Goal: Task Accomplishment & Management: Use online tool/utility

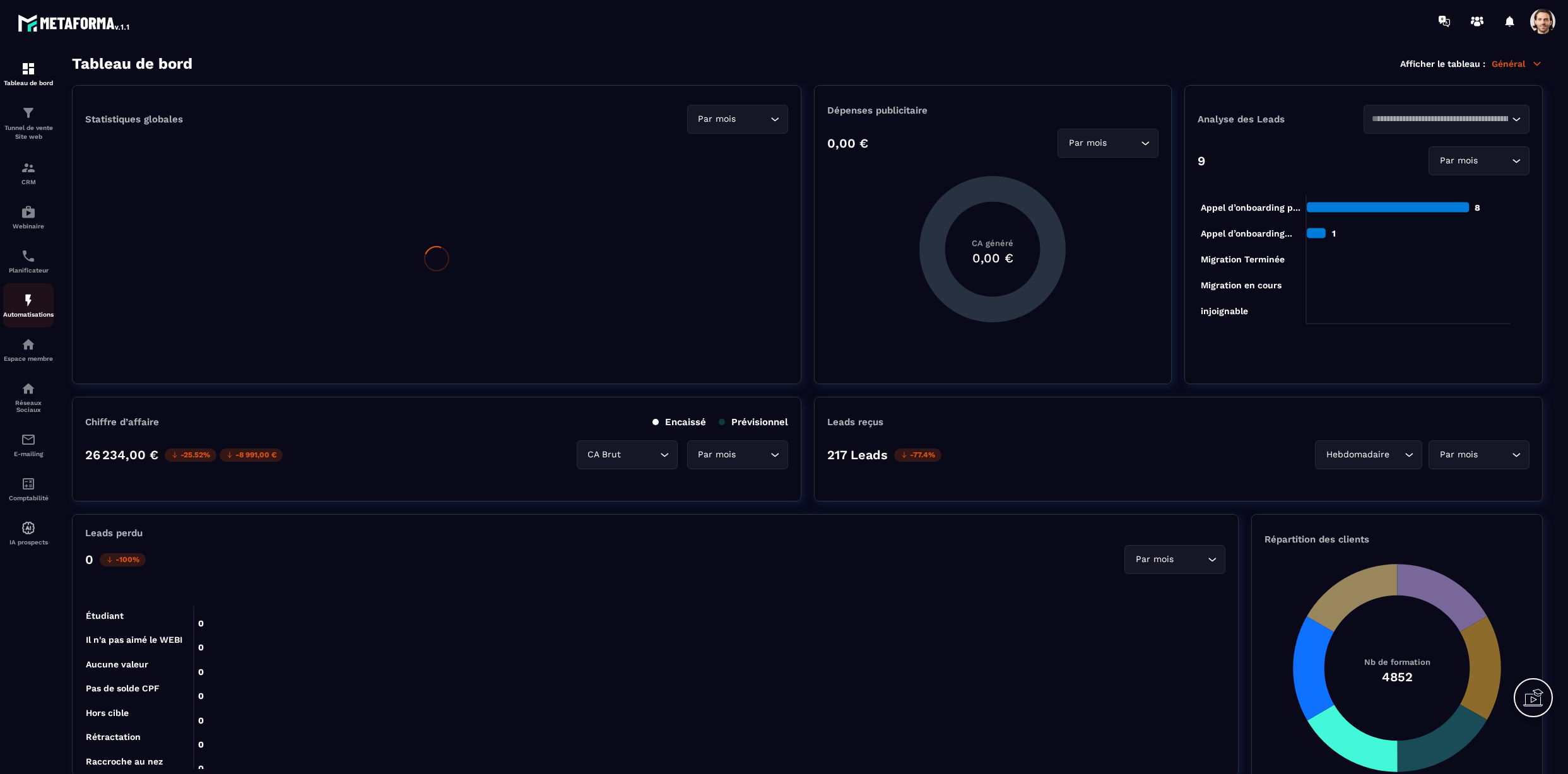
click at [38, 305] on div "Automatisations" at bounding box center [29, 305] width 51 height 25
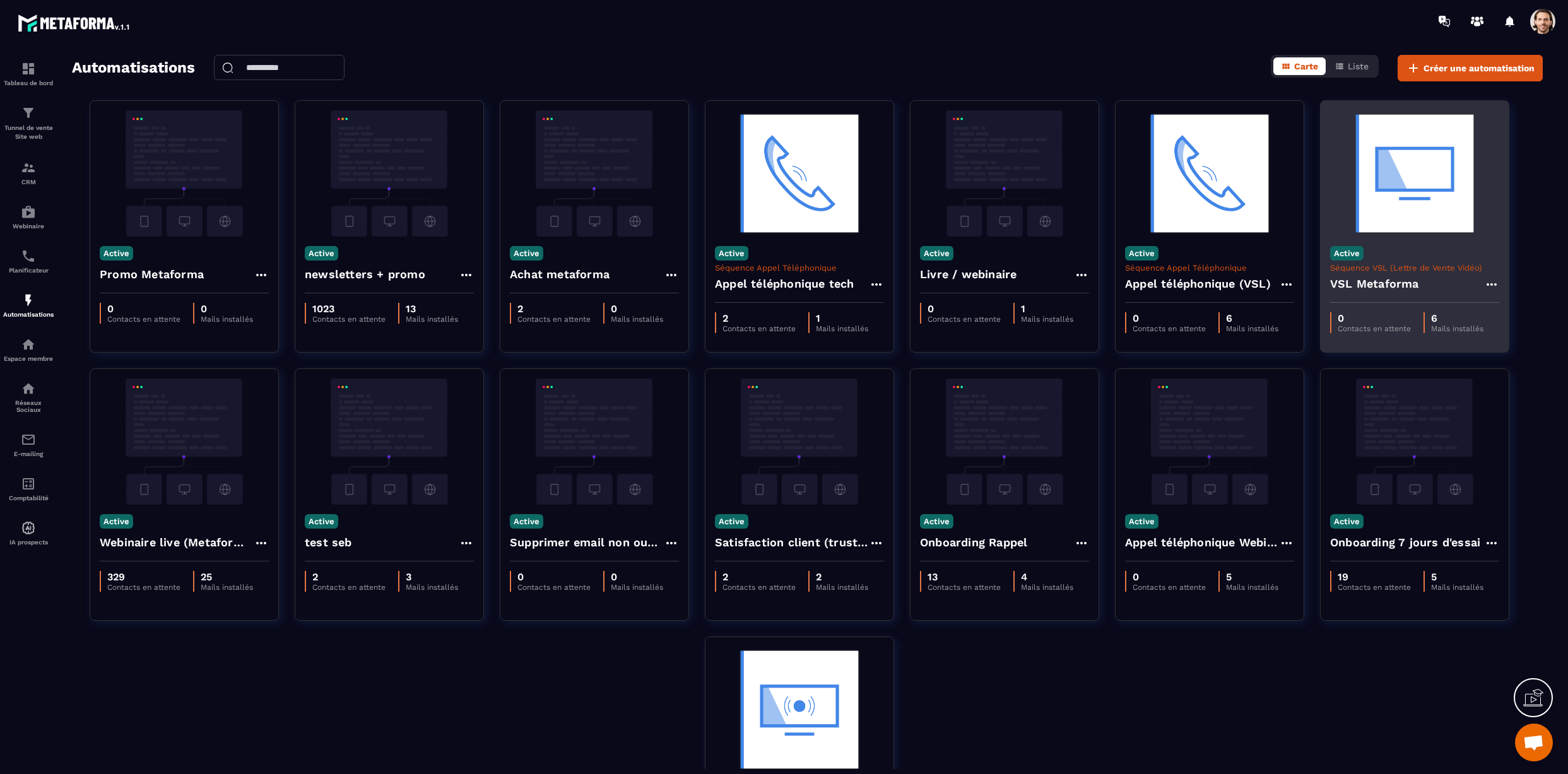
click at [1390, 290] on h4 "VSL Metaforma" at bounding box center [1375, 284] width 89 height 18
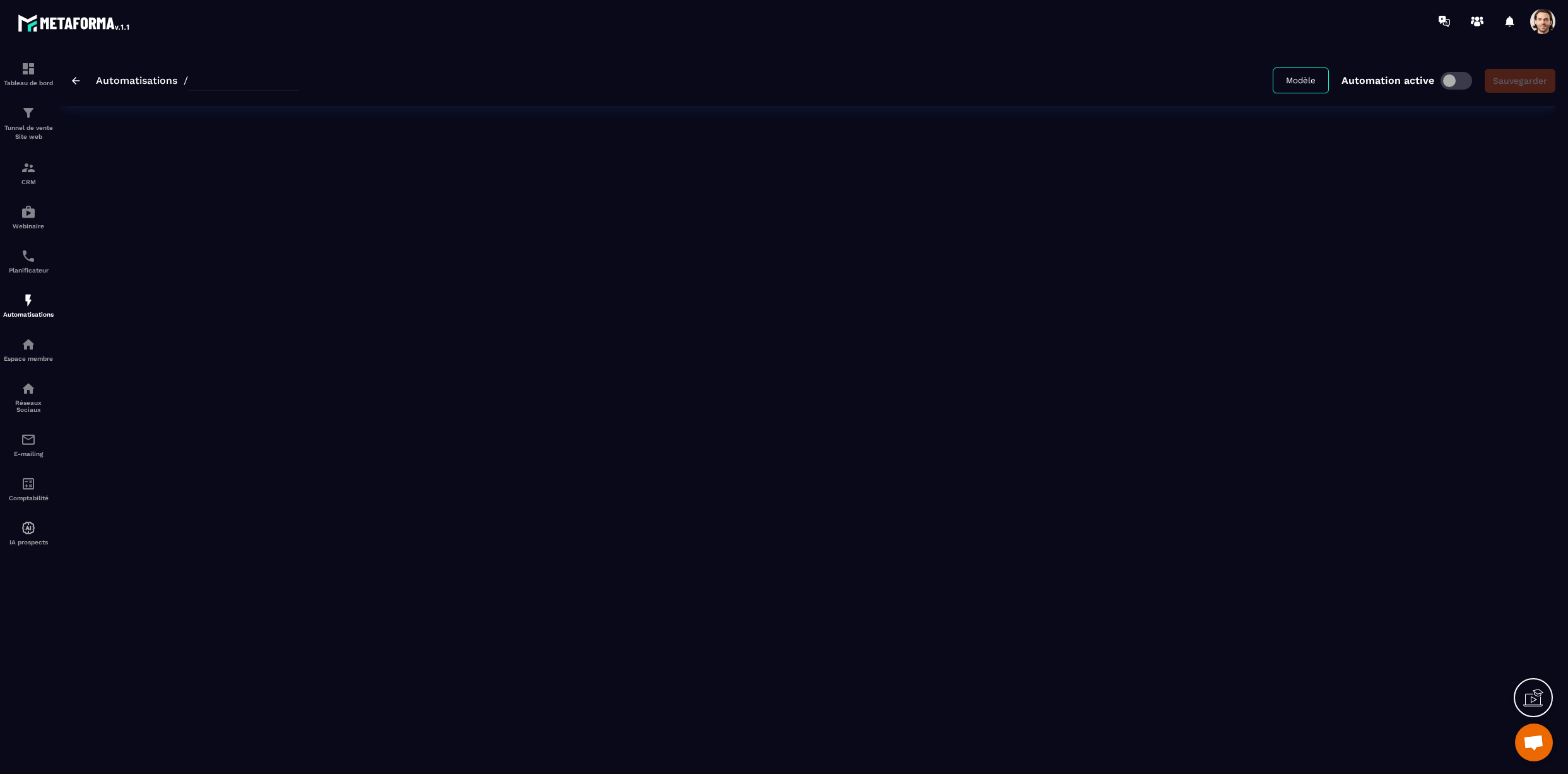
type input "**********"
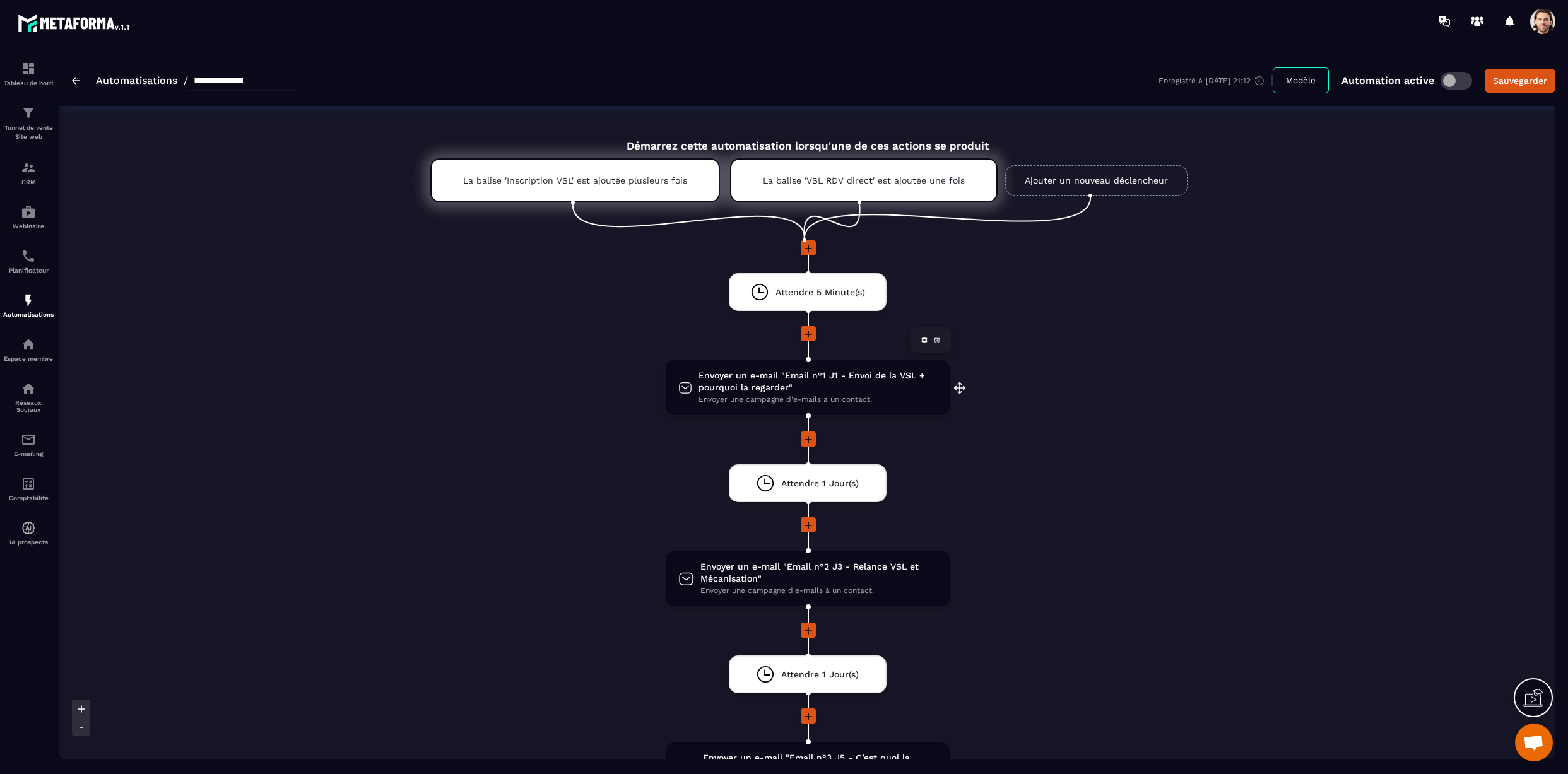
click at [795, 387] on span "Envoyer un e-mail "Email n°1 J1 - Envoi de la VSL + pourquoi la regarder"" at bounding box center [818, 381] width 238 height 24
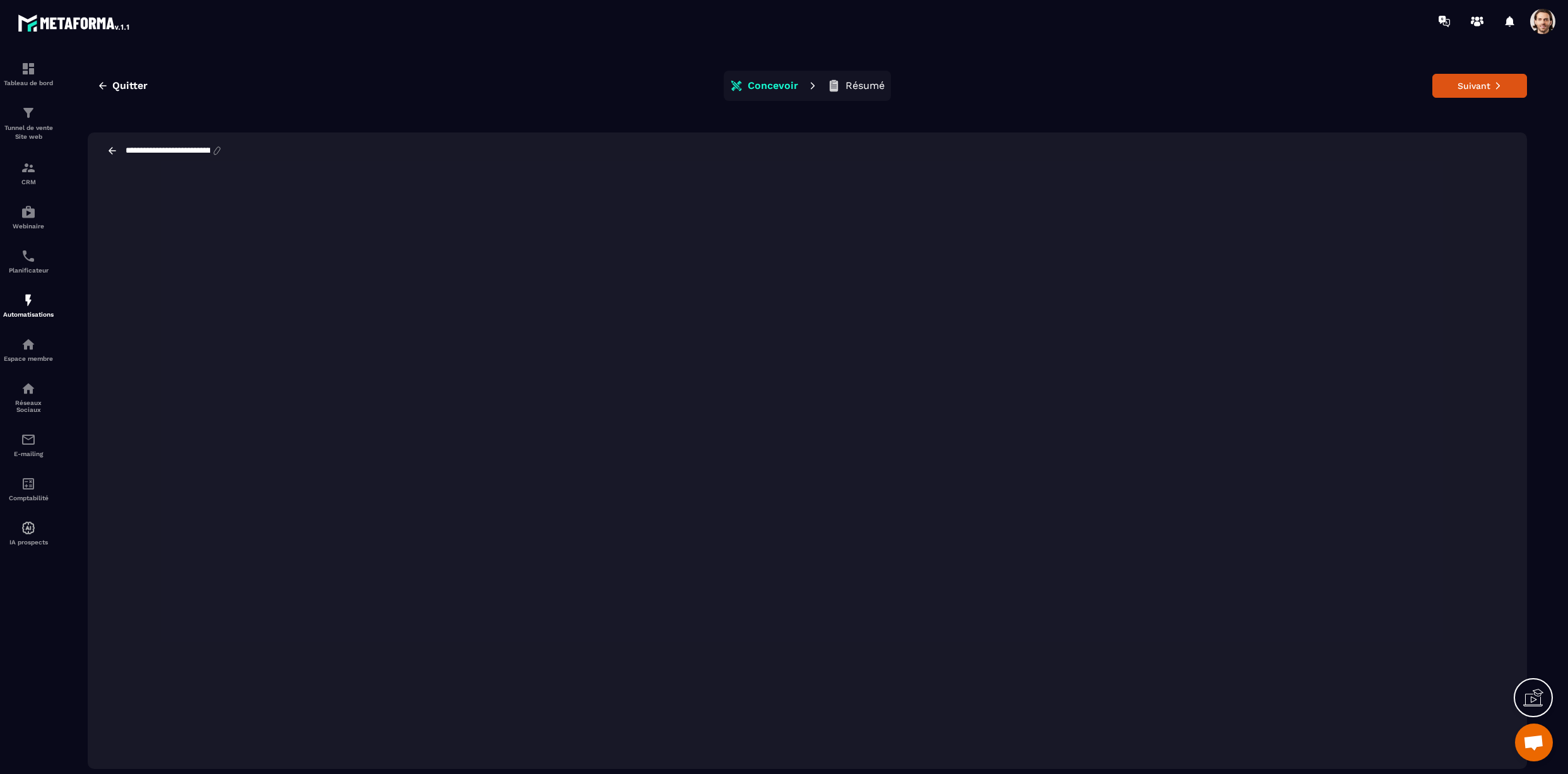
click at [112, 150] on icon at bounding box center [112, 151] width 11 height 11
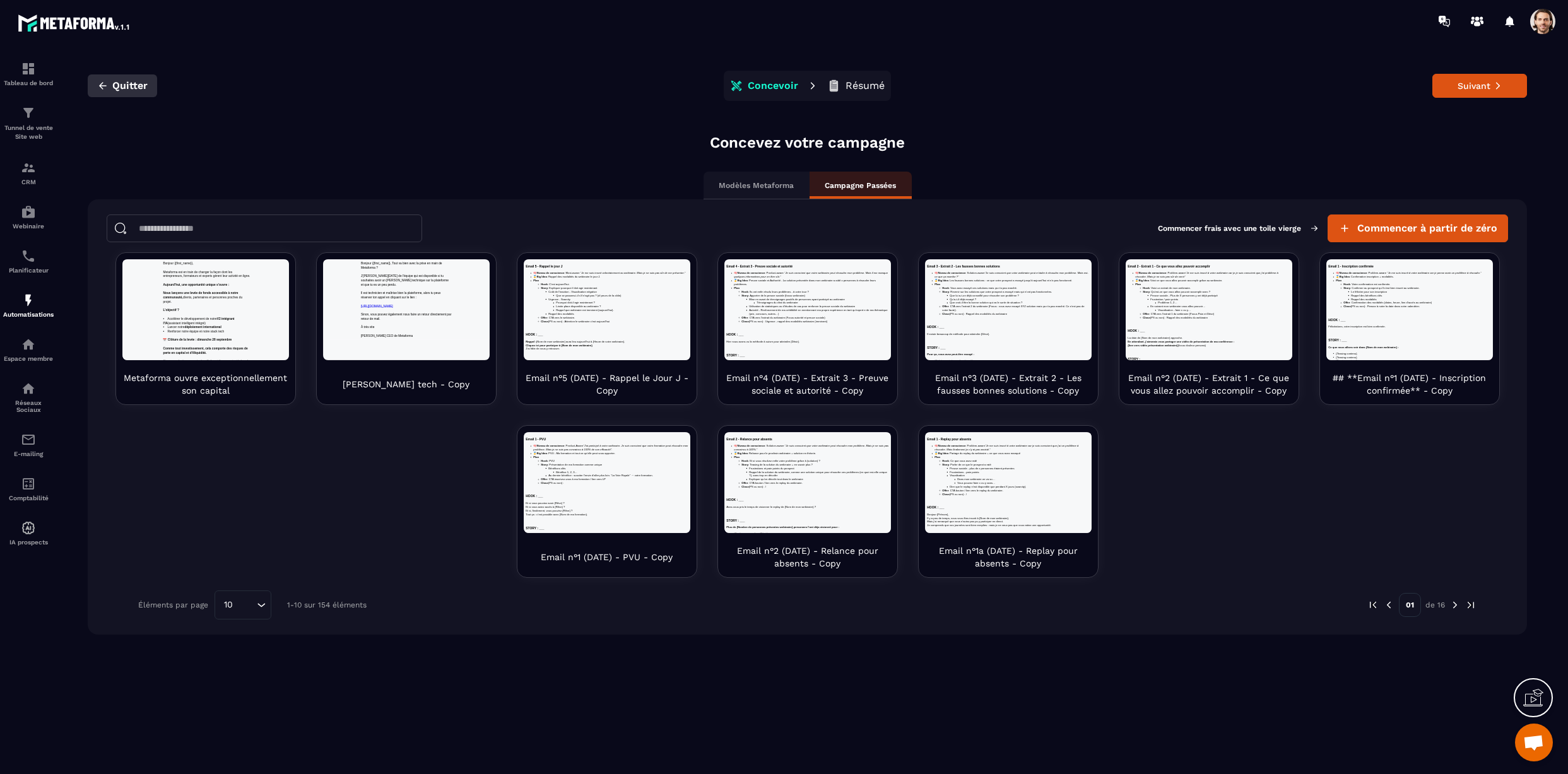
click at [109, 81] on button "Quitter" at bounding box center [122, 86] width 69 height 23
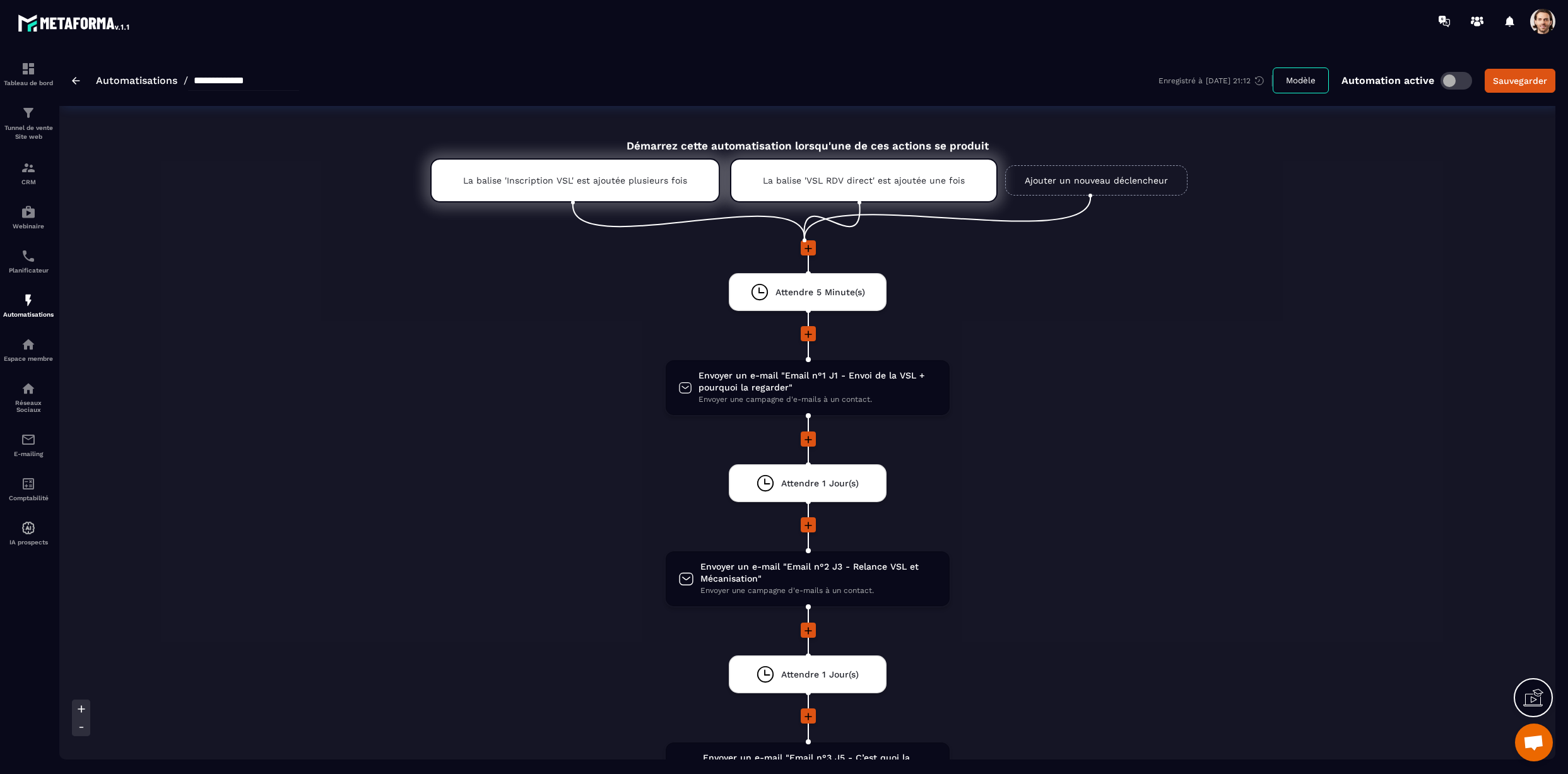
click at [79, 79] on img at bounding box center [75, 81] width 8 height 8
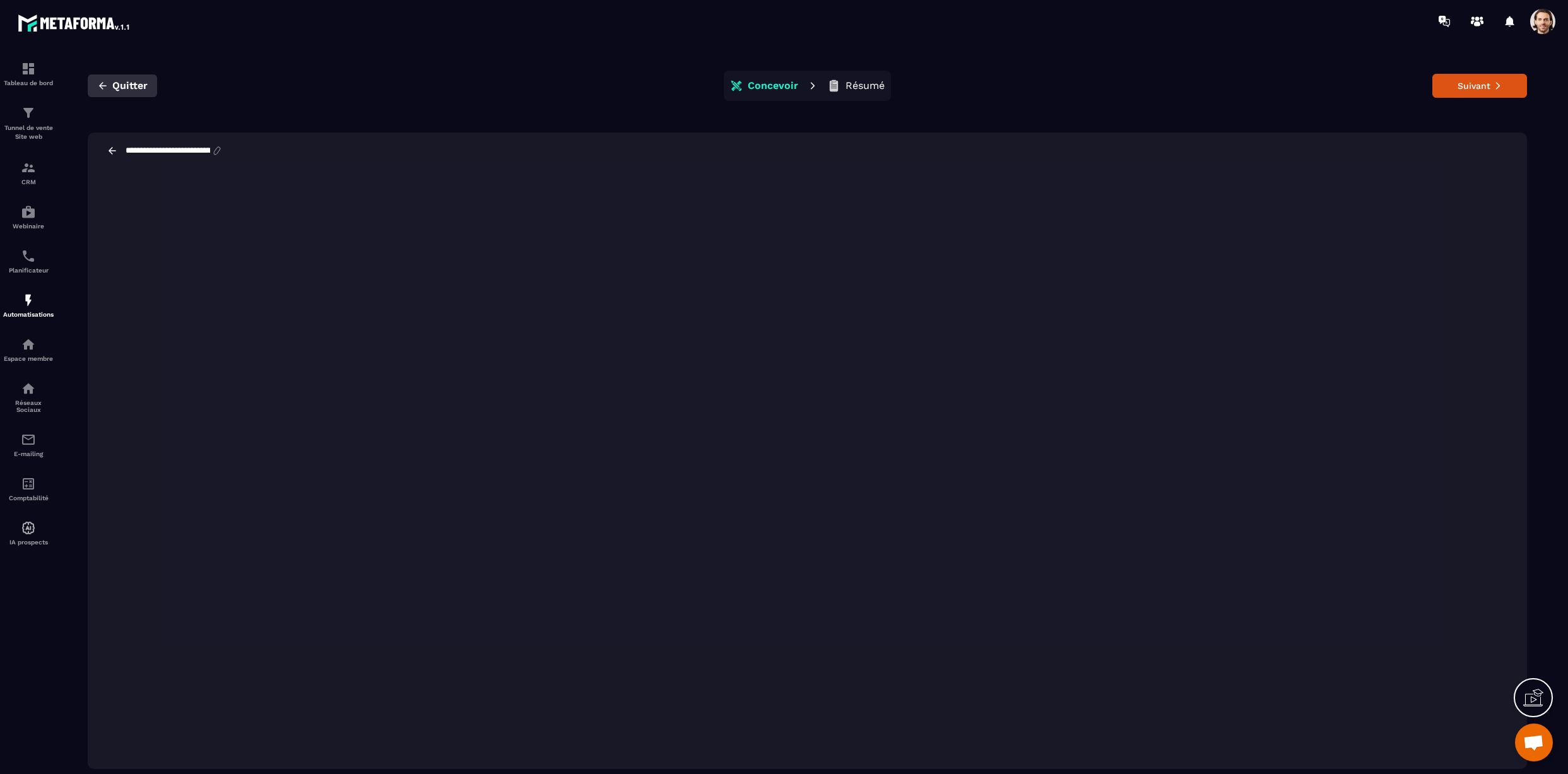
click at [110, 89] on button "Quitter" at bounding box center [122, 86] width 69 height 23
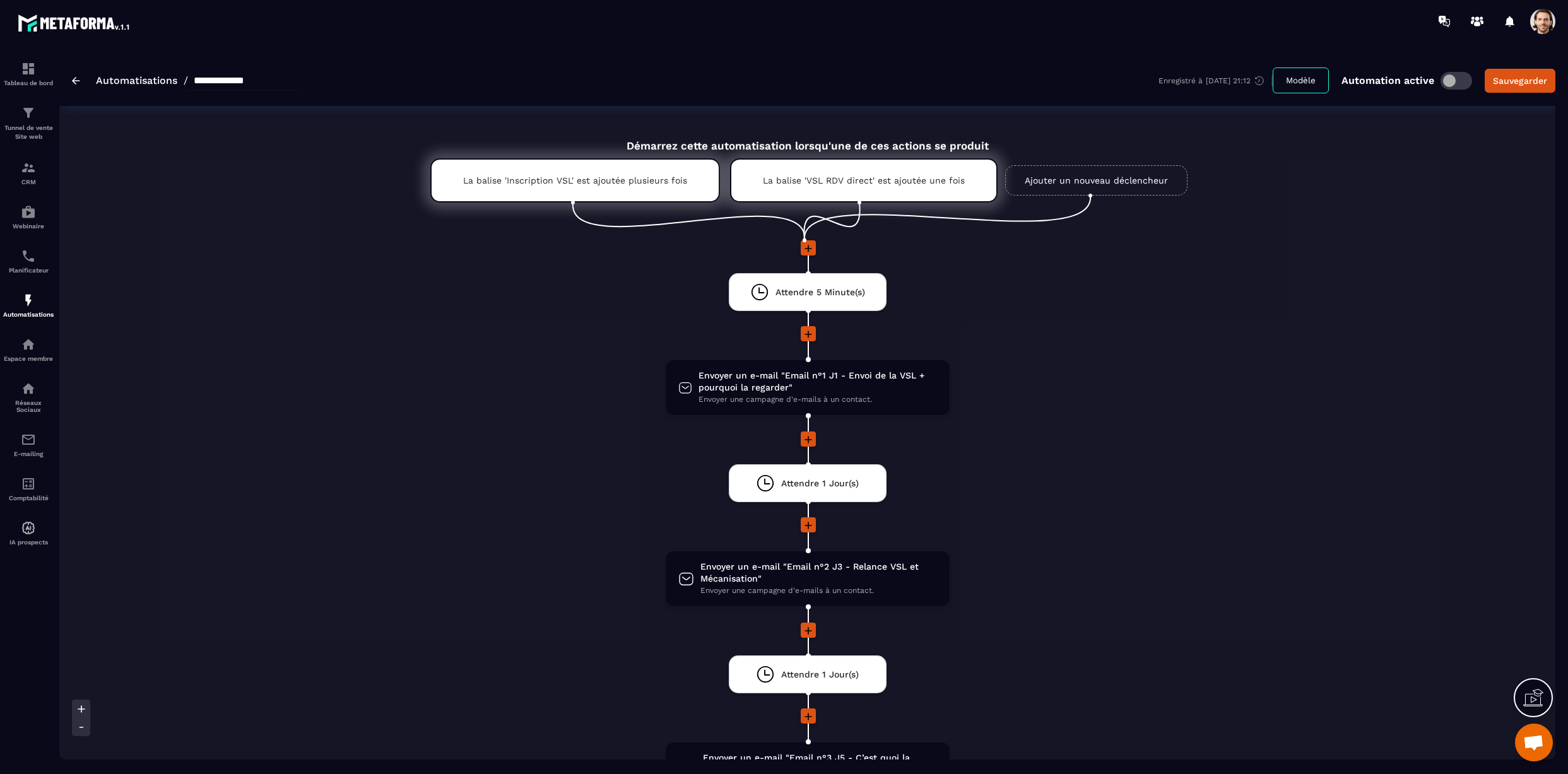
click at [78, 81] on img at bounding box center [75, 81] width 8 height 8
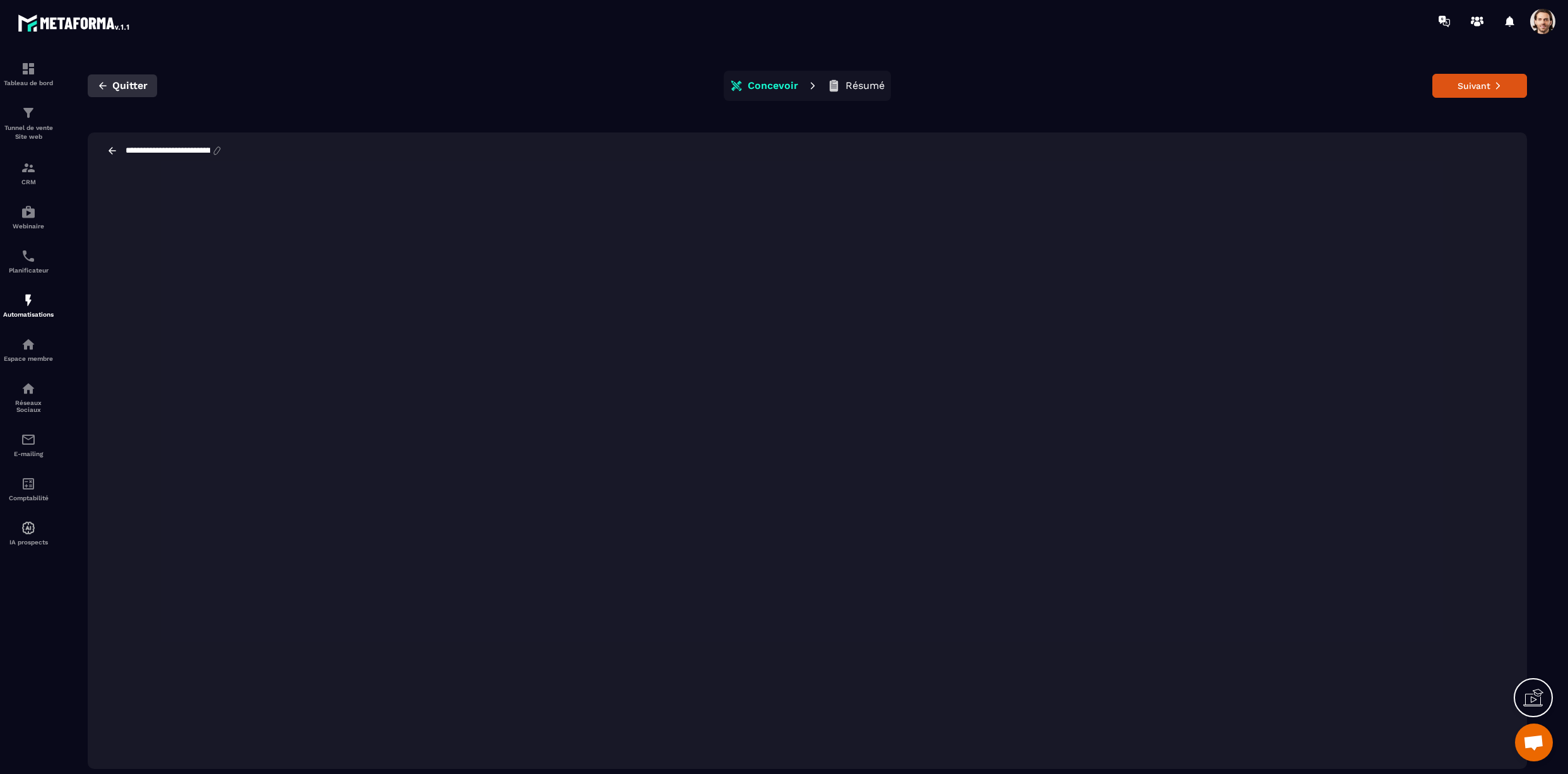
click at [108, 90] on icon "button" at bounding box center [102, 86] width 11 height 11
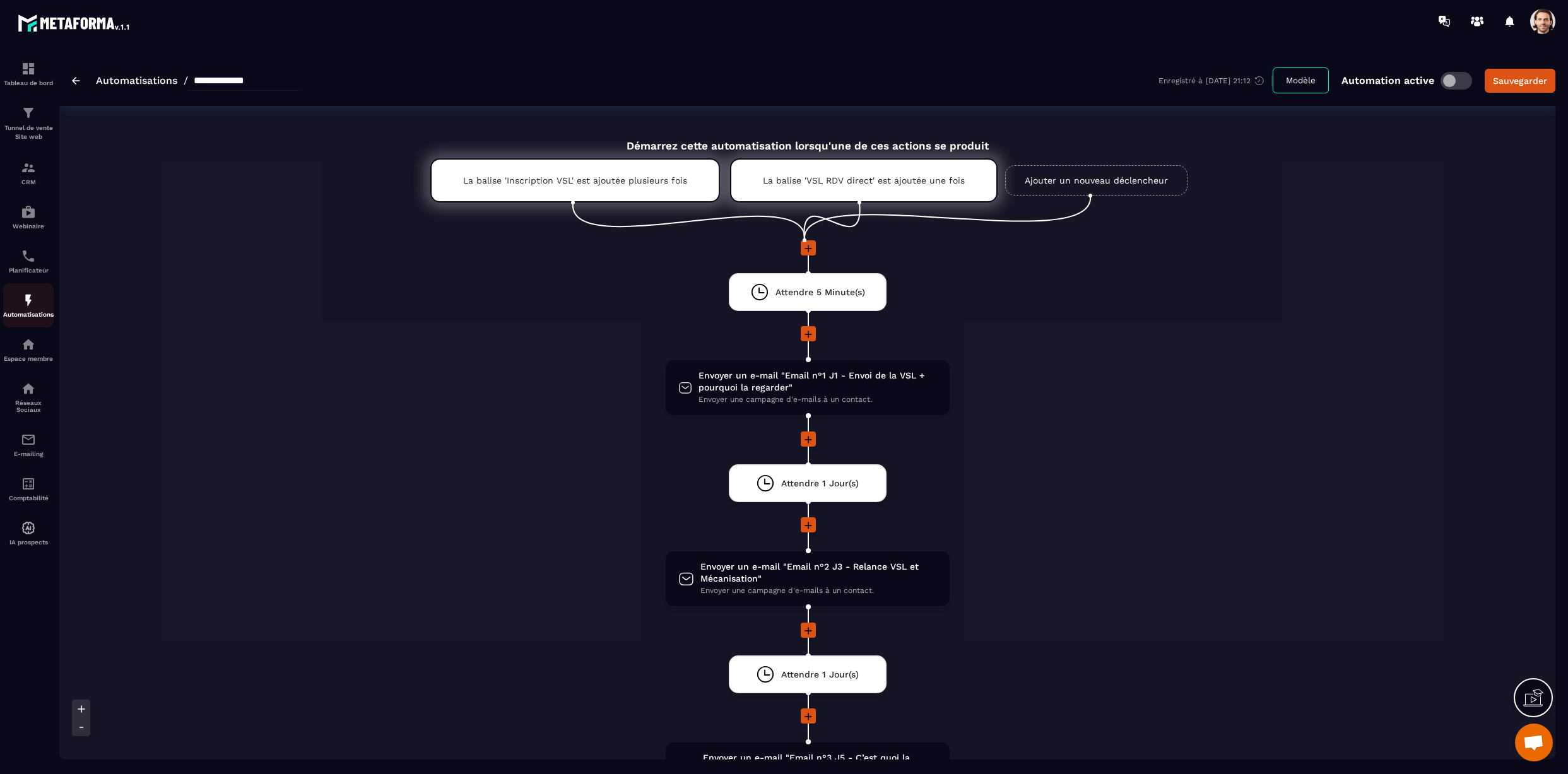
click at [26, 321] on link "Automatisations" at bounding box center [29, 306] width 51 height 44
